Goal: Task Accomplishment & Management: Complete application form

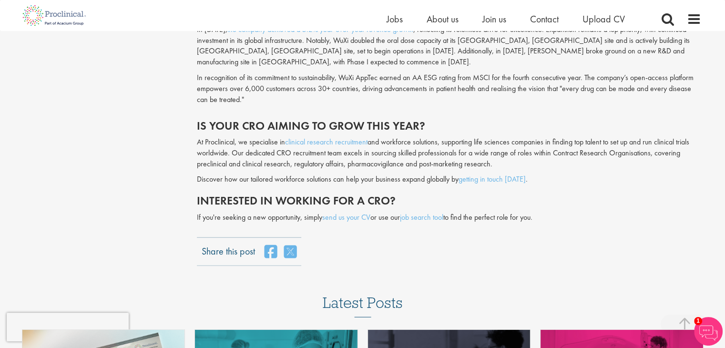
scroll to position [2304, 0]
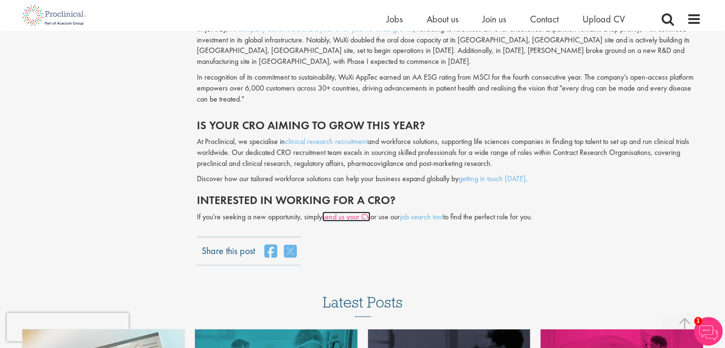
click at [343, 212] on link "send us your CV" at bounding box center [346, 217] width 48 height 10
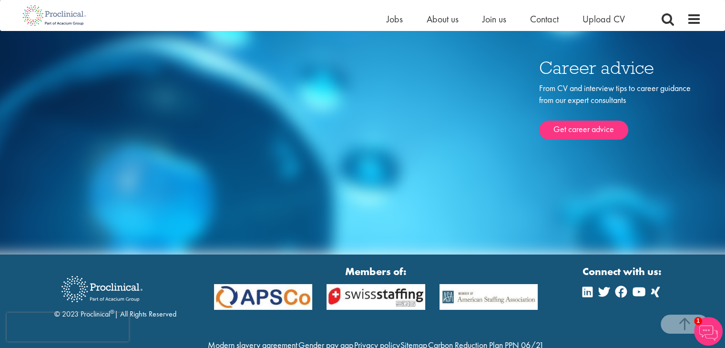
scroll to position [3167, 0]
click at [578, 121] on link "Get career advice" at bounding box center [583, 130] width 89 height 19
click at [600, 16] on span "Upload CV" at bounding box center [603, 19] width 42 height 12
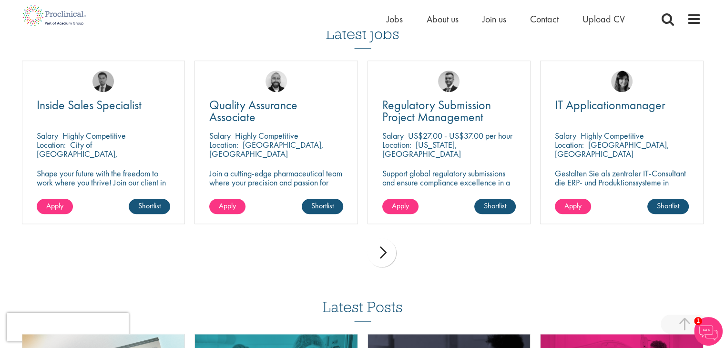
scroll to position [665, 0]
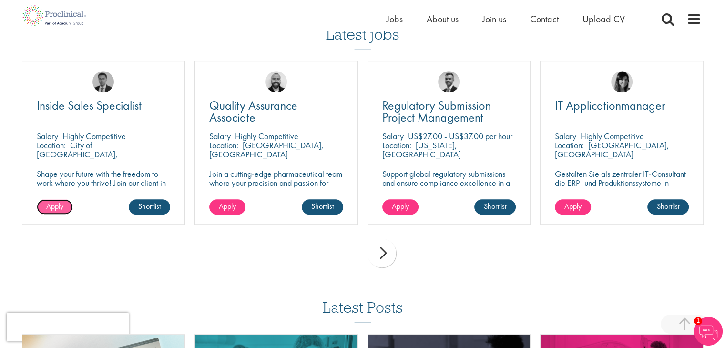
click at [62, 205] on span "Apply" at bounding box center [54, 206] width 17 height 10
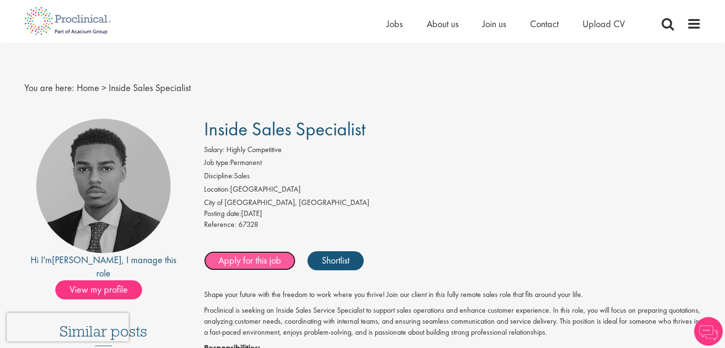
click at [276, 259] on link "Apply for this job" at bounding box center [249, 260] width 91 height 19
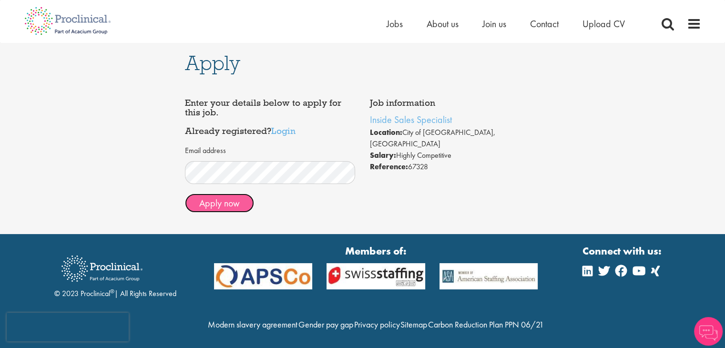
click at [225, 209] on button "Apply now" at bounding box center [219, 202] width 69 height 19
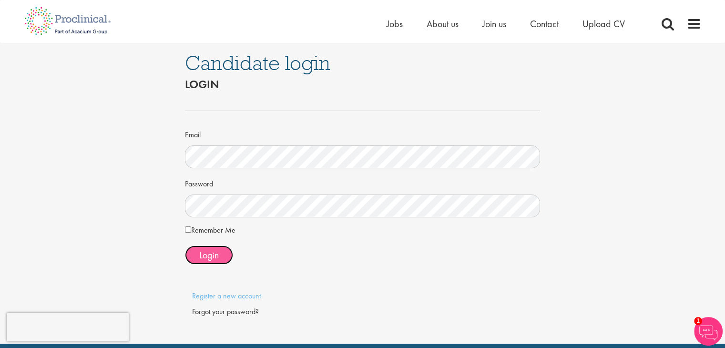
click at [218, 258] on span "Login" at bounding box center [209, 255] width 20 height 12
